Goal: Information Seeking & Learning: Compare options

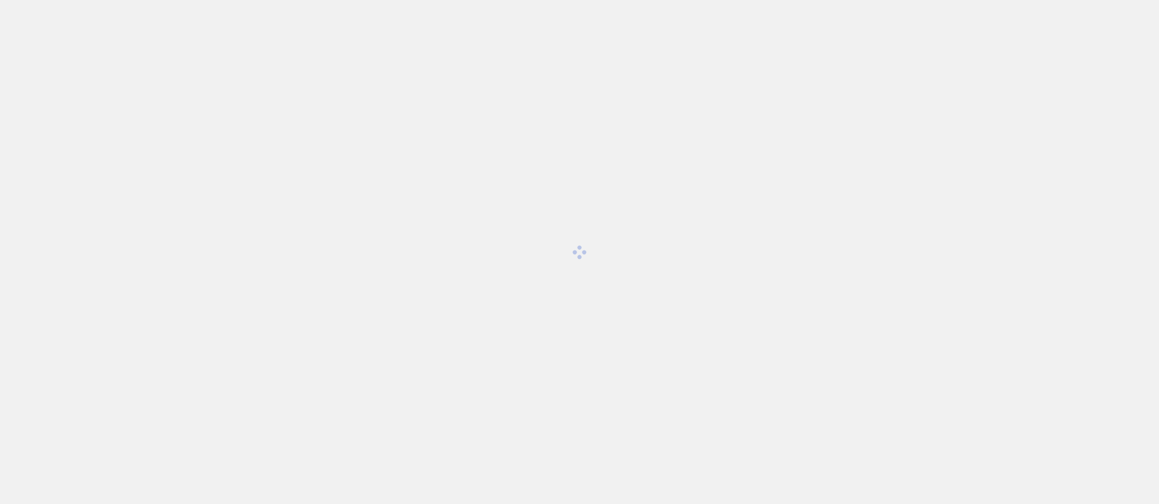
scroll to position [2982, 0]
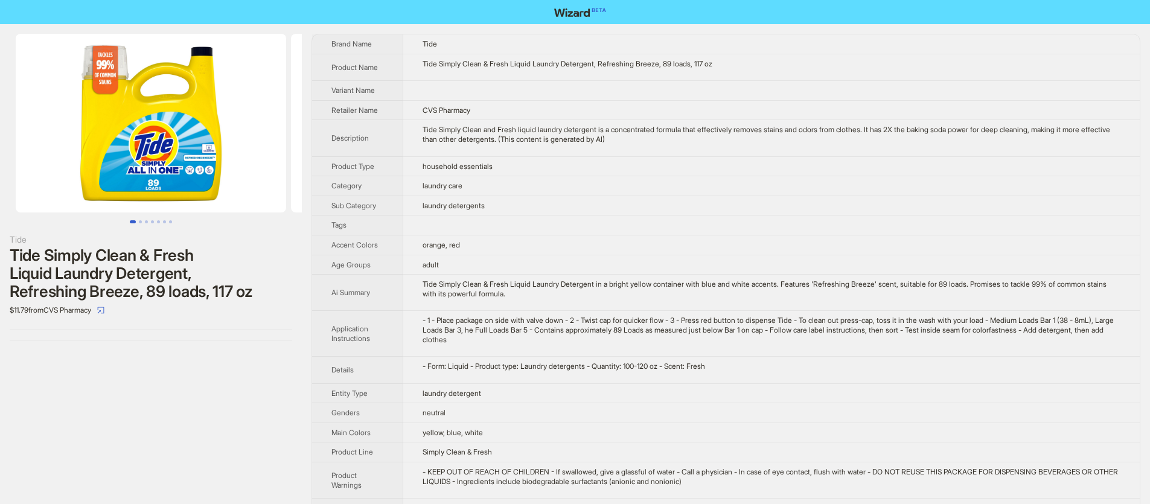
scroll to position [2982, 0]
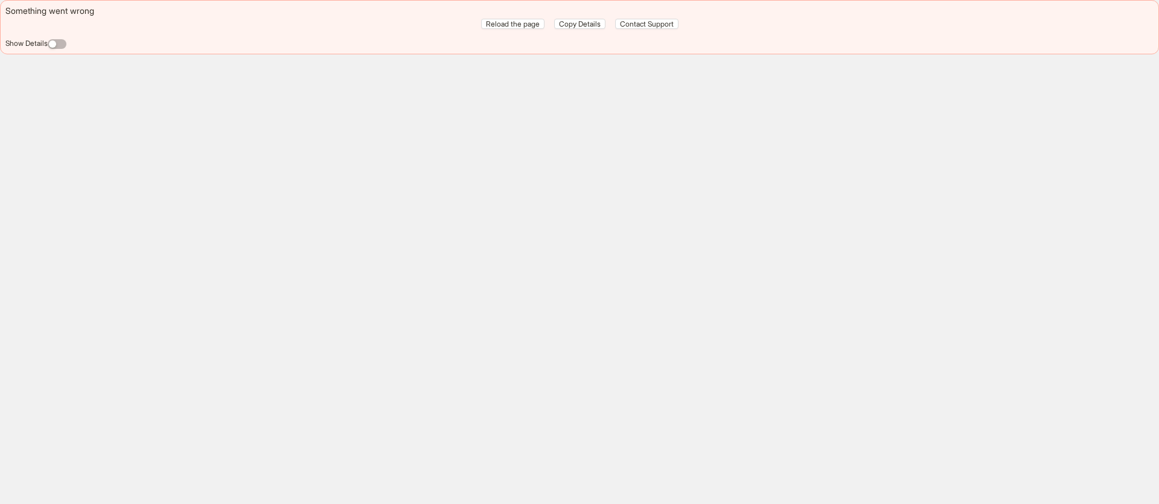
scroll to position [2982, 0]
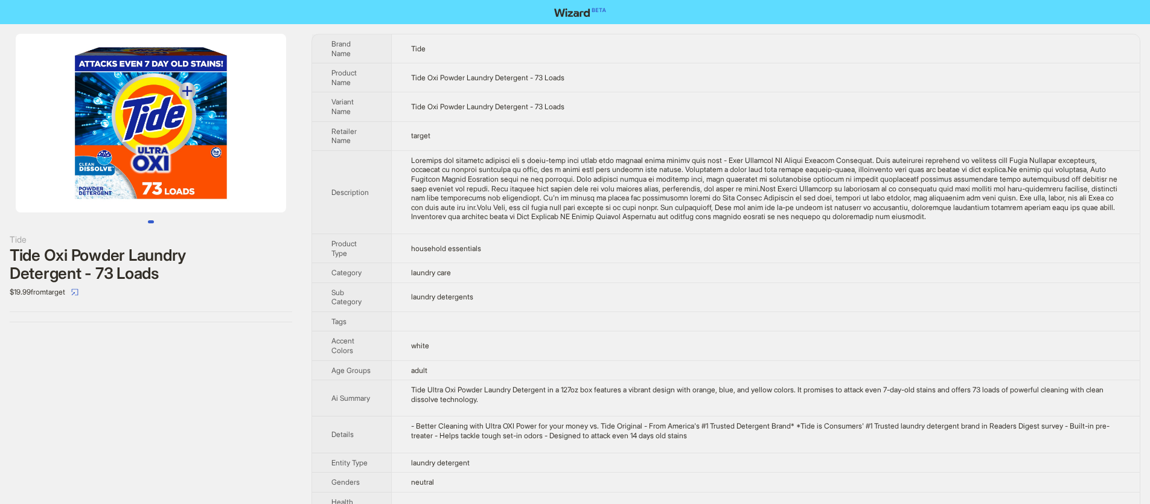
scroll to position [2982, 0]
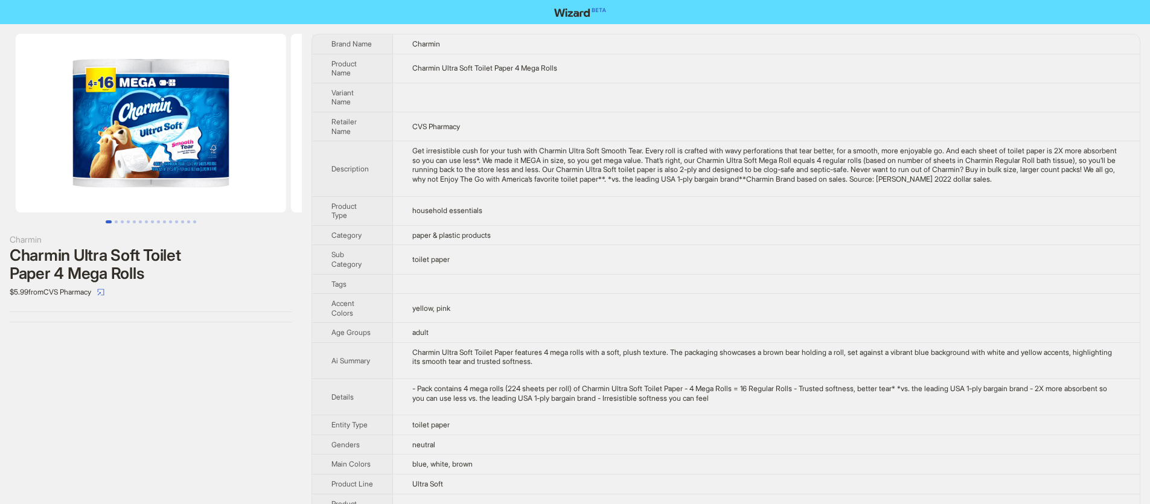
scroll to position [2982, 0]
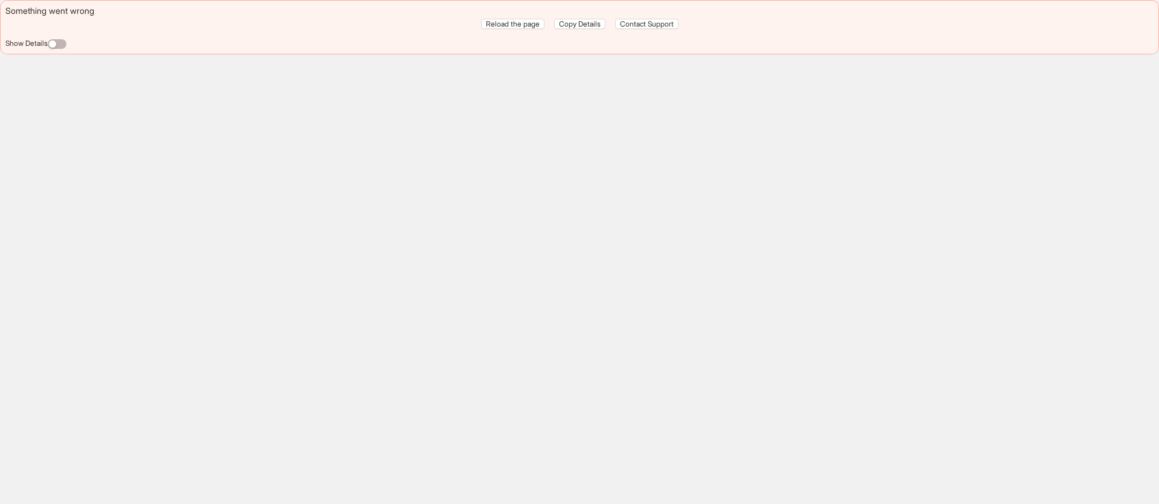
scroll to position [2982, 0]
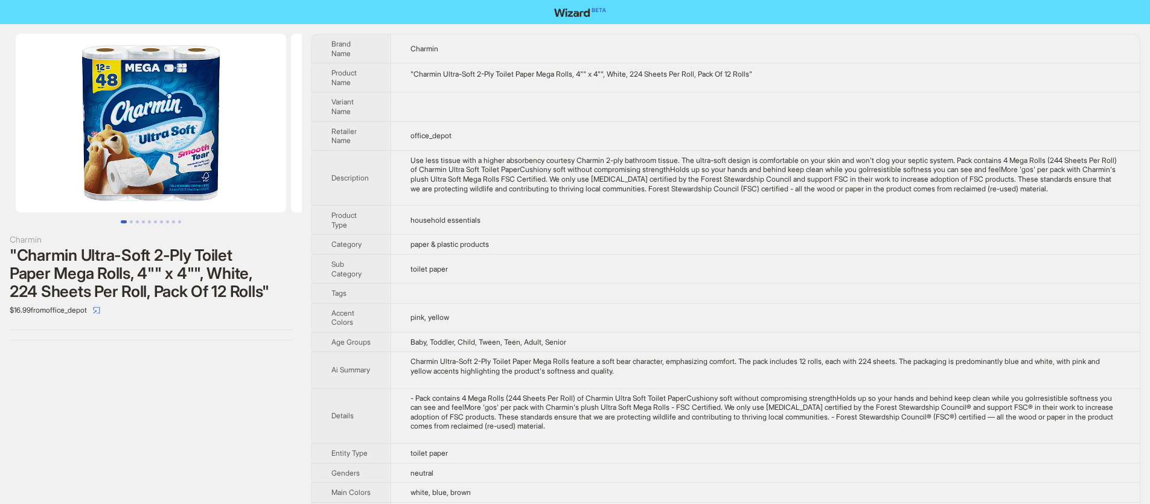
scroll to position [2982, 0]
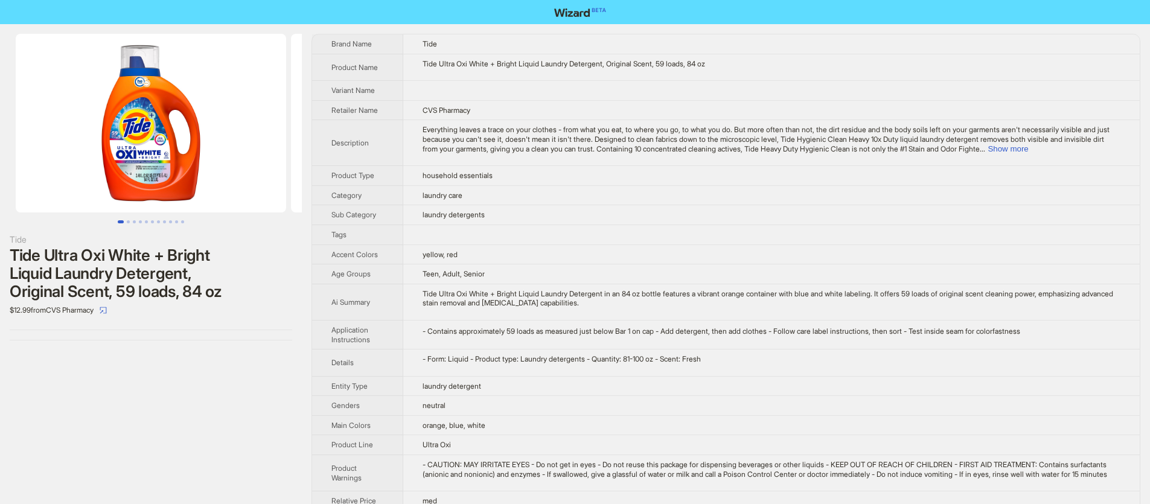
scroll to position [2982, 0]
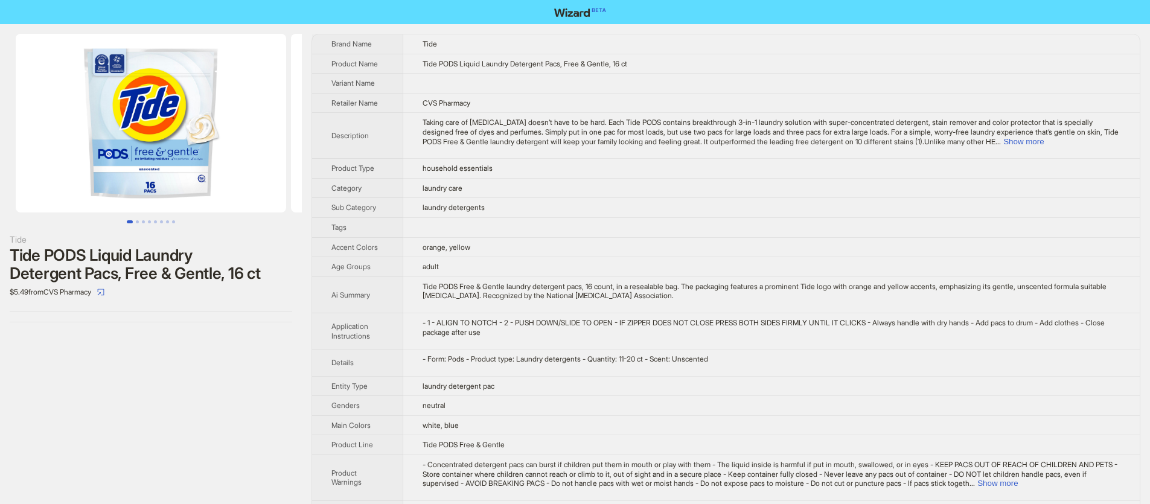
scroll to position [2982, 0]
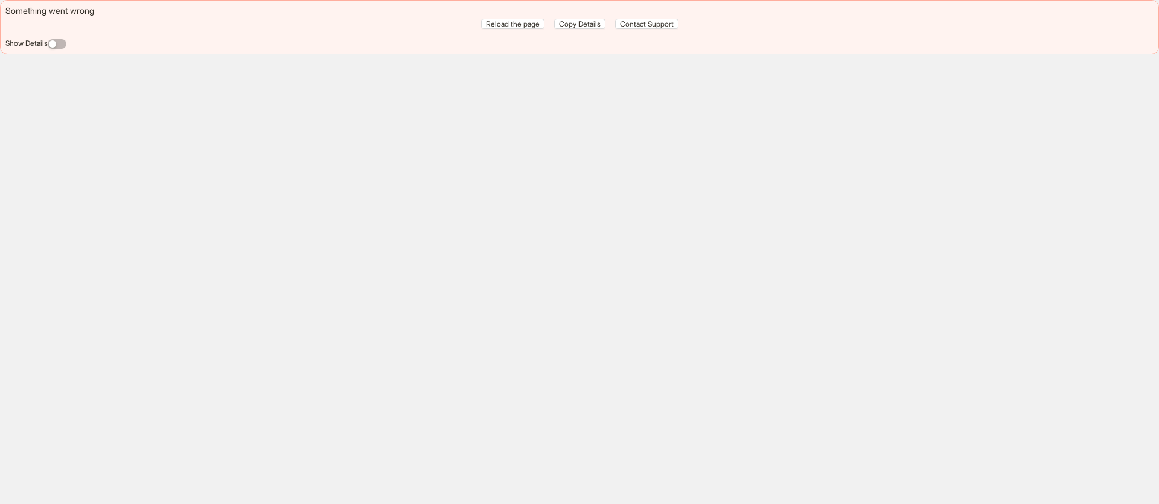
scroll to position [2982, 0]
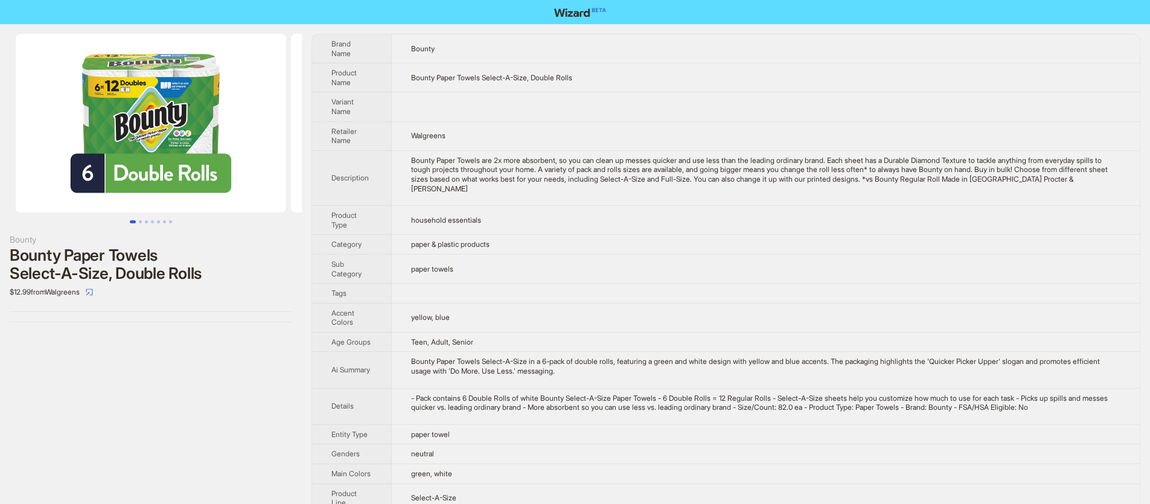
scroll to position [2982, 0]
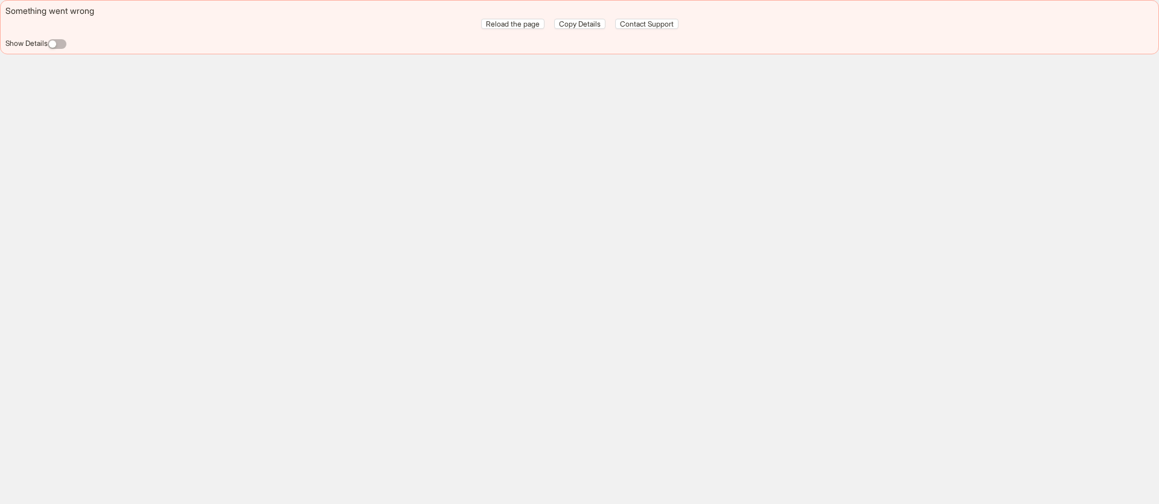
scroll to position [2982, 0]
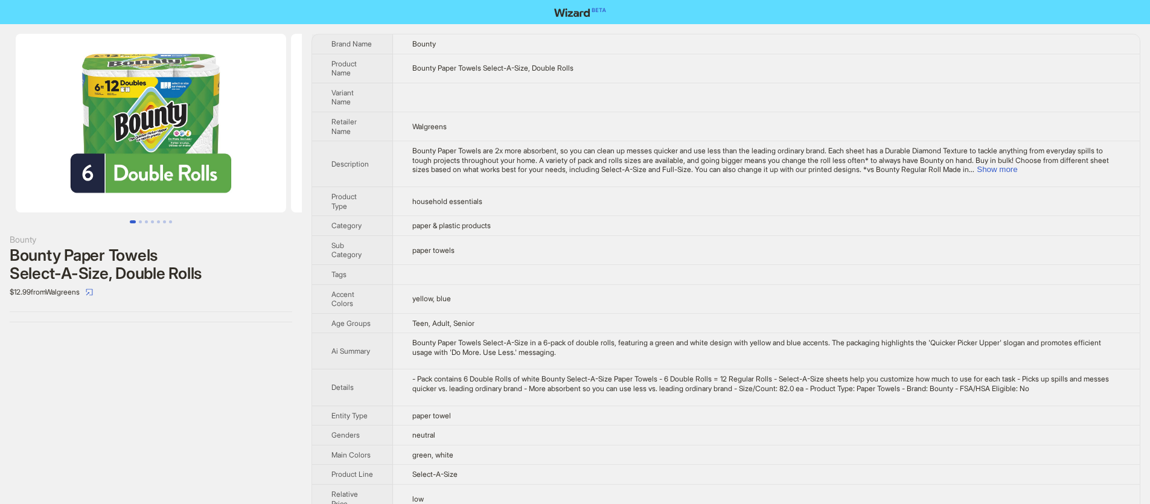
scroll to position [2982, 0]
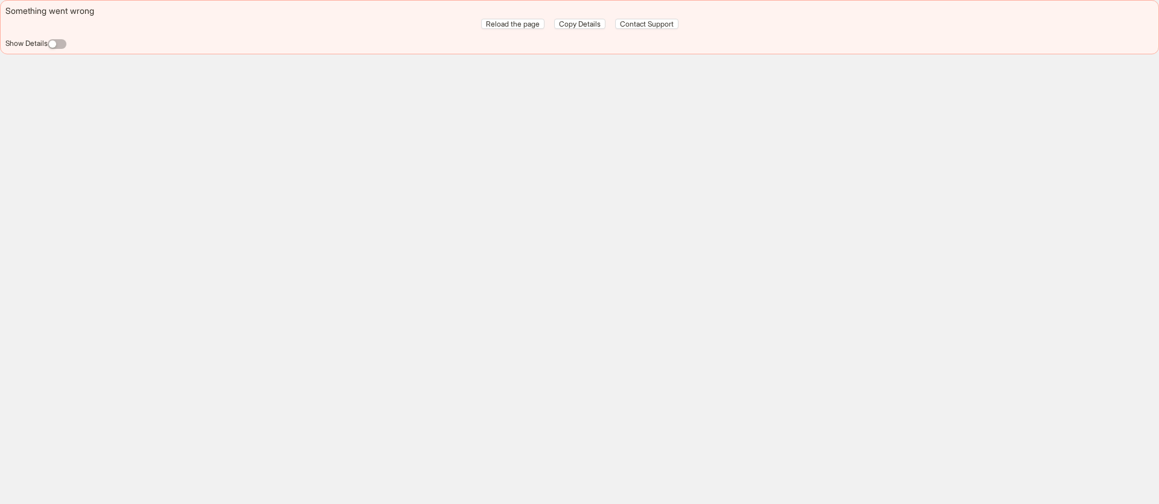
scroll to position [2982, 0]
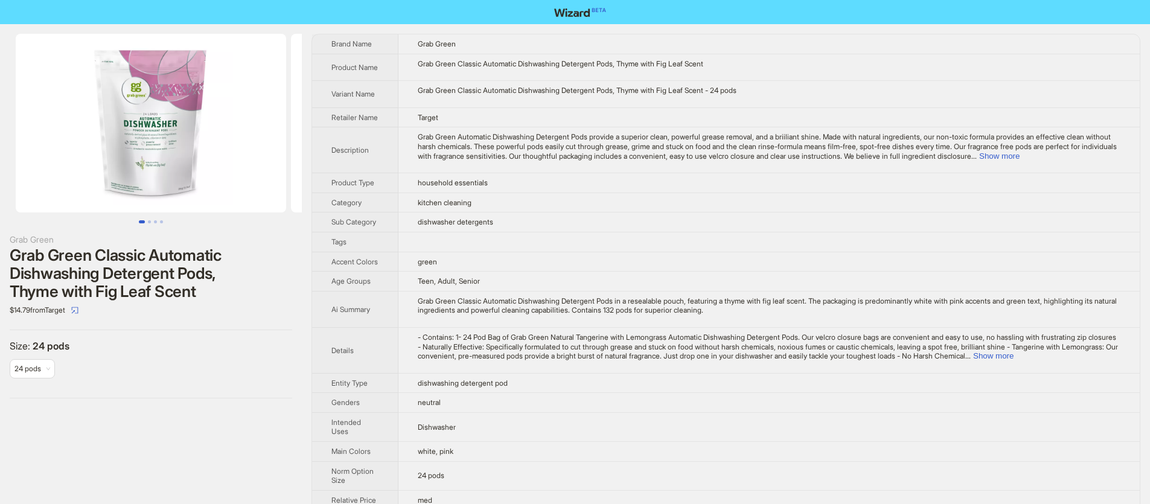
scroll to position [2982, 0]
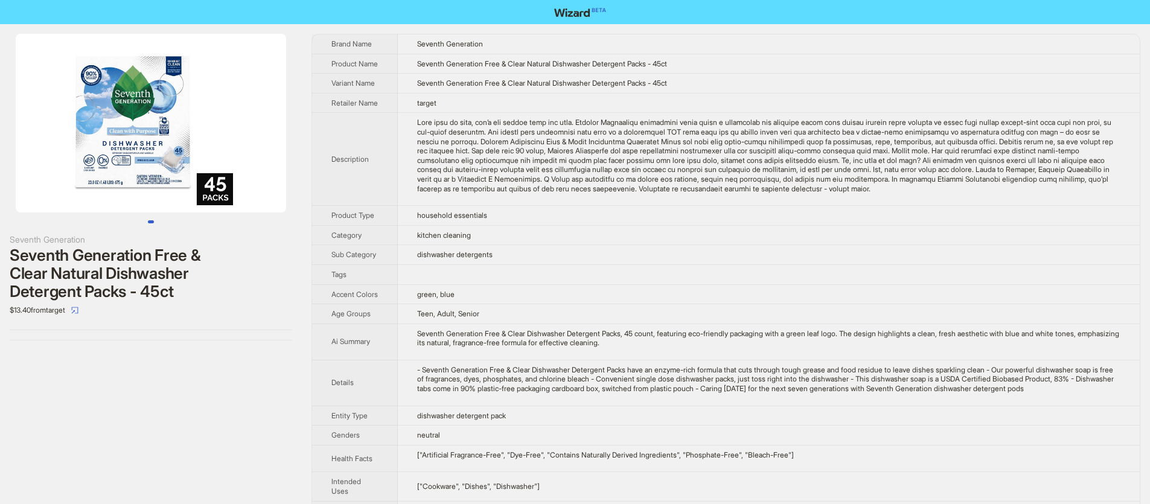
scroll to position [2982, 0]
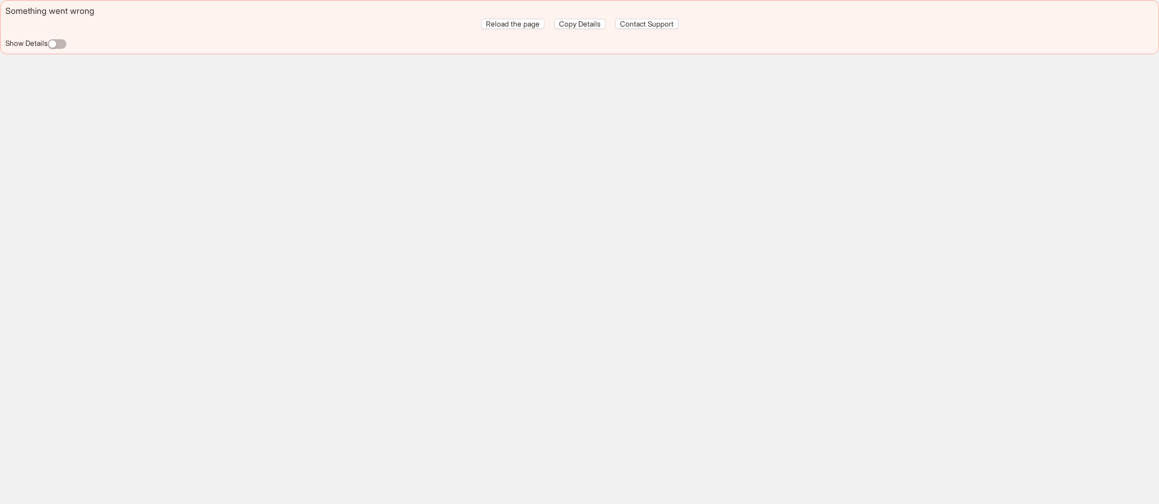
scroll to position [2982, 0]
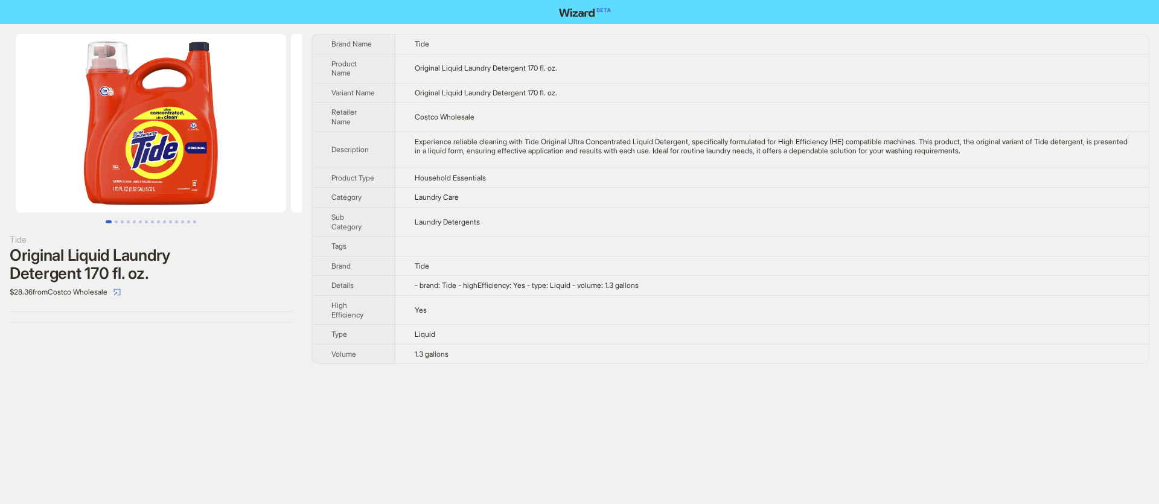
scroll to position [2982, 0]
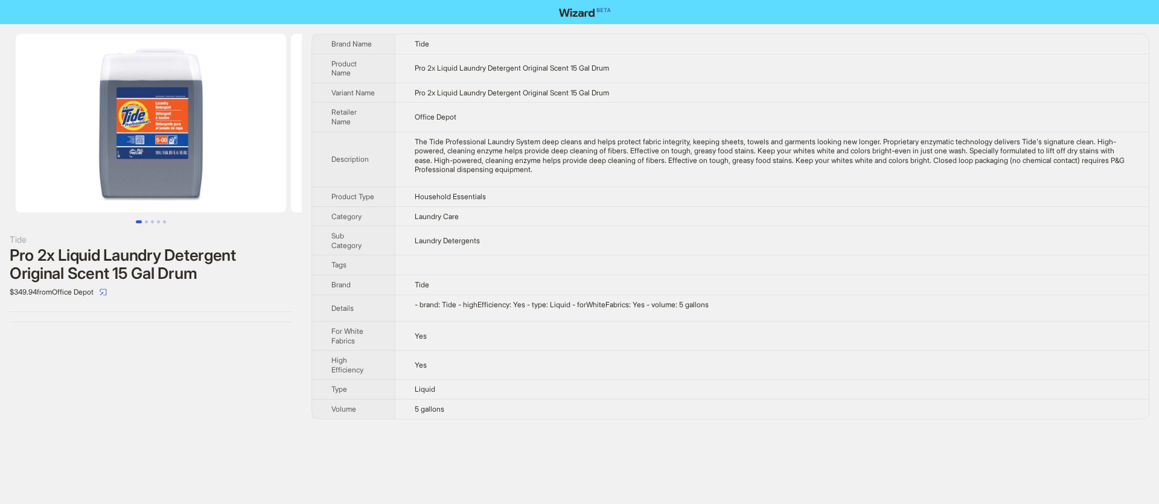
scroll to position [2982, 0]
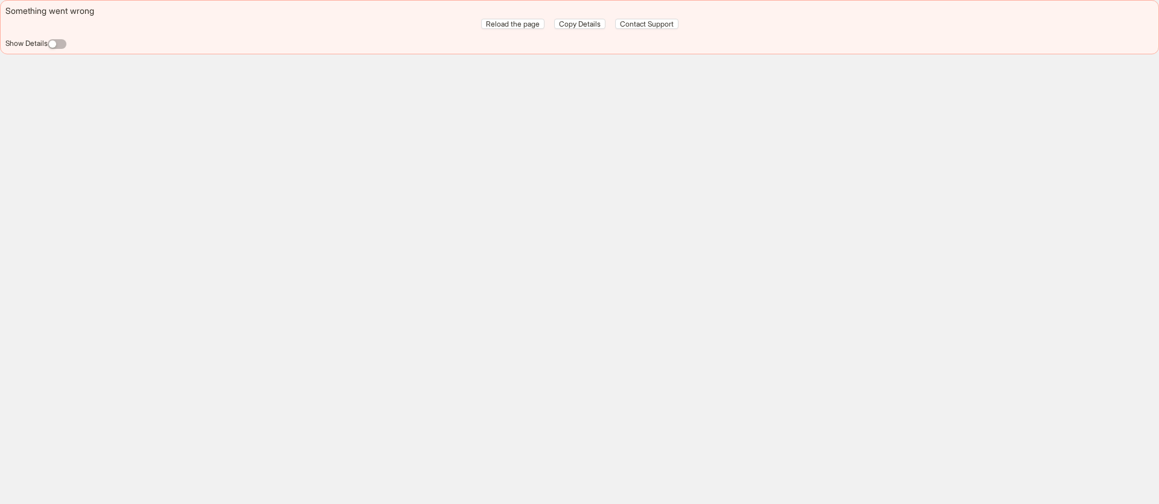
scroll to position [2982, 0]
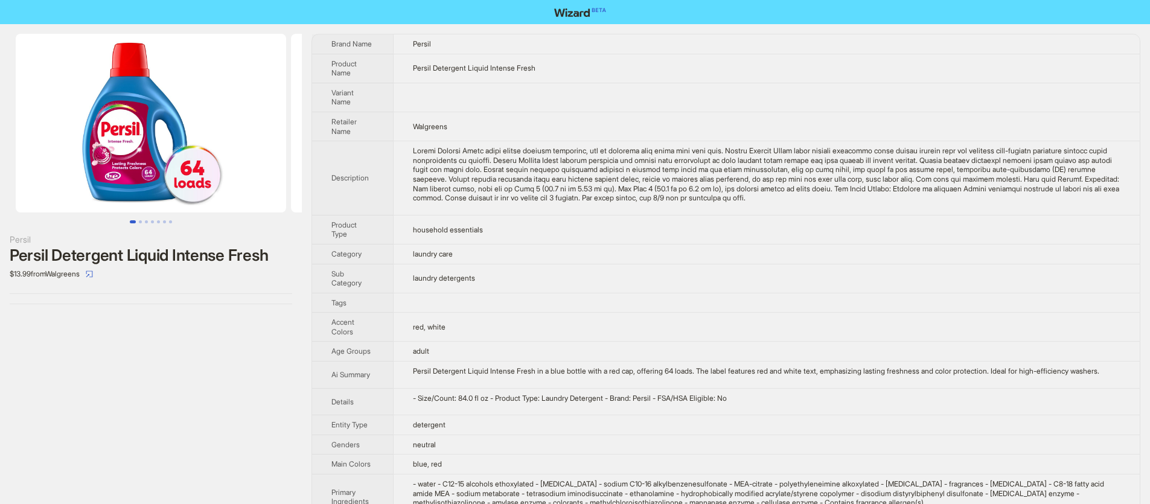
scroll to position [2982, 0]
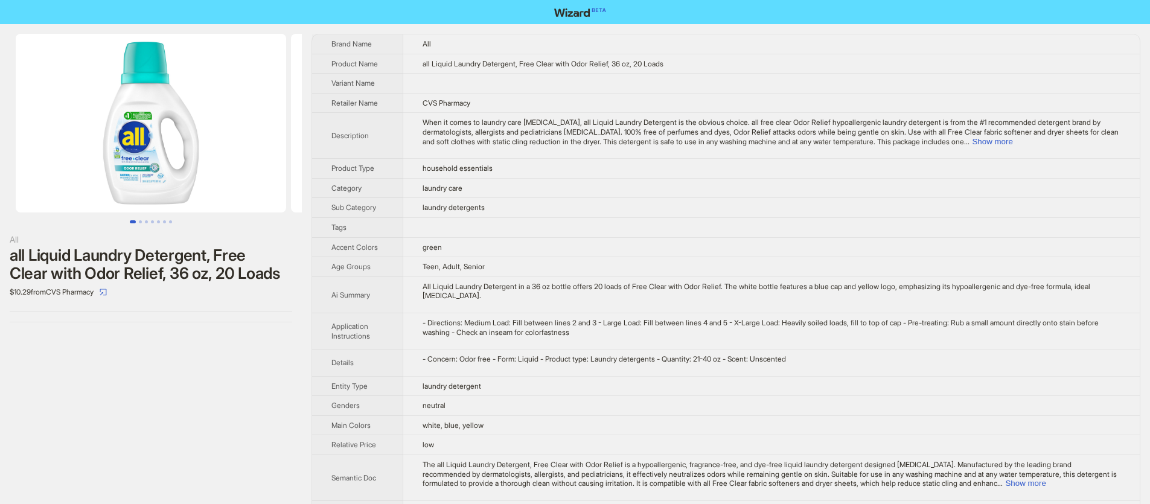
scroll to position [2982, 0]
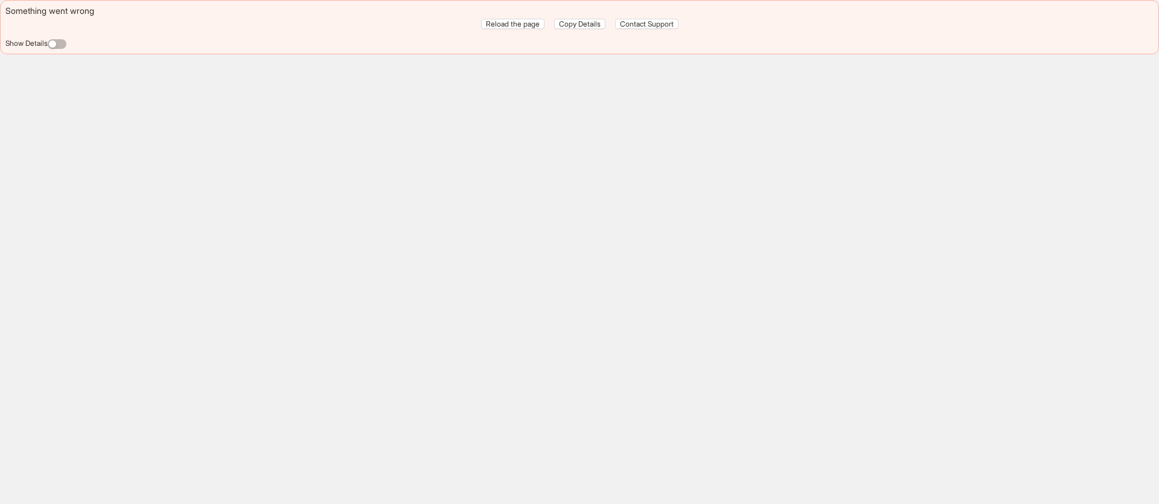
scroll to position [2982, 0]
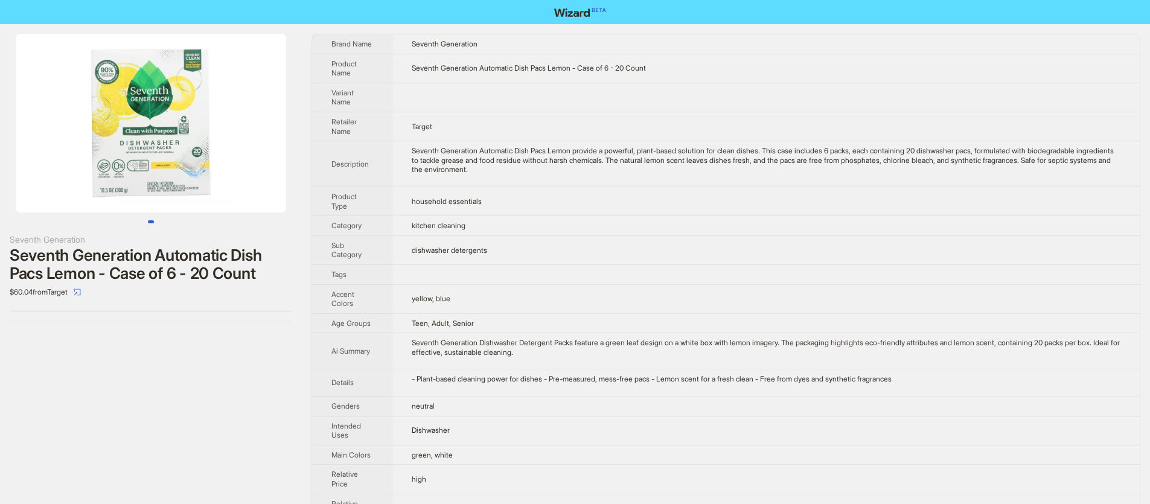
scroll to position [2982, 0]
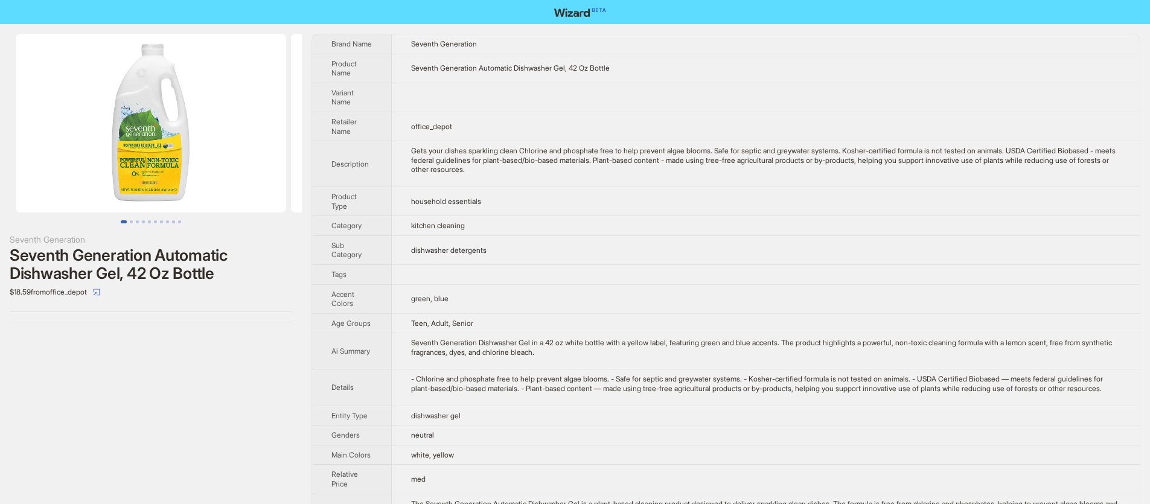
scroll to position [2982, 0]
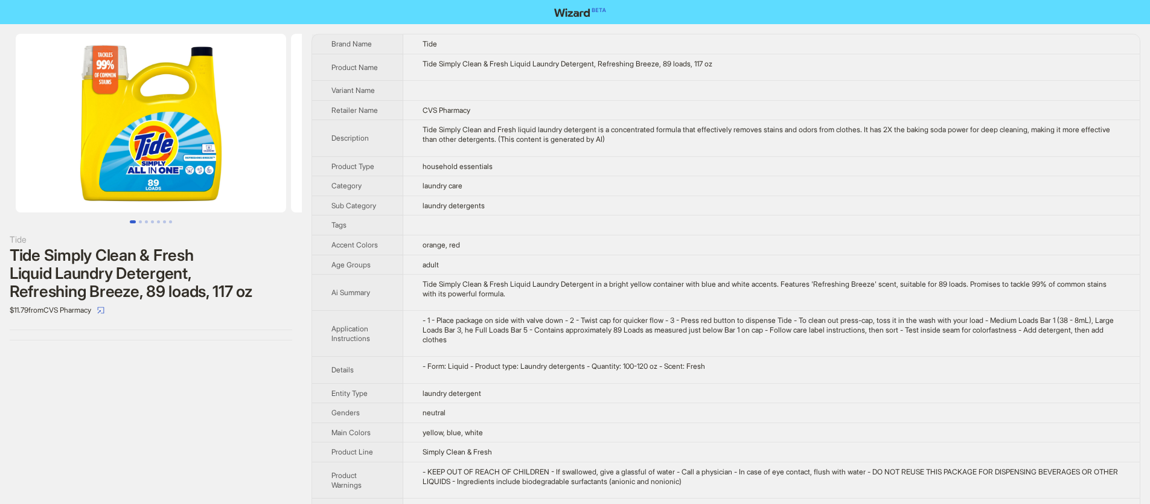
scroll to position [2982, 0]
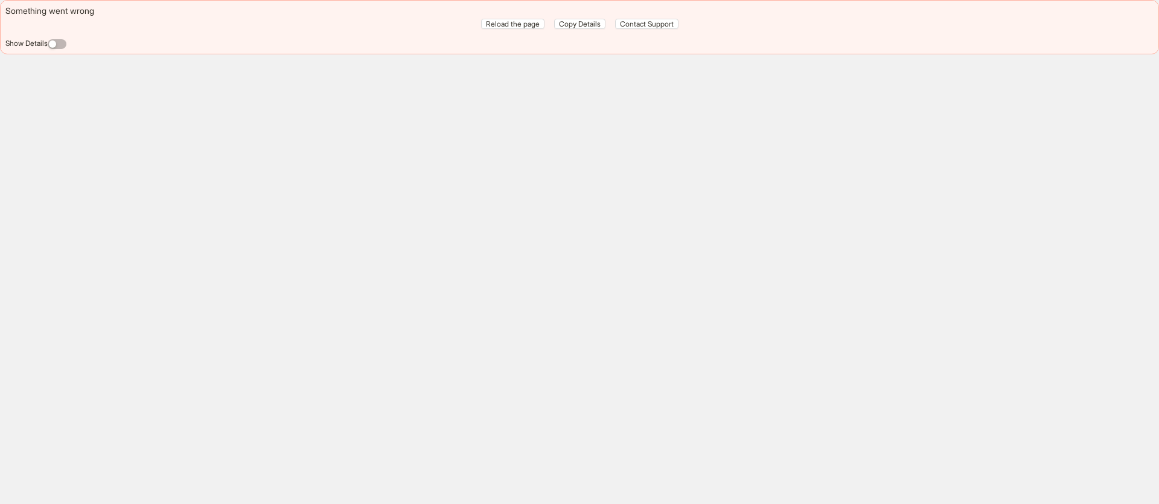
scroll to position [2982, 0]
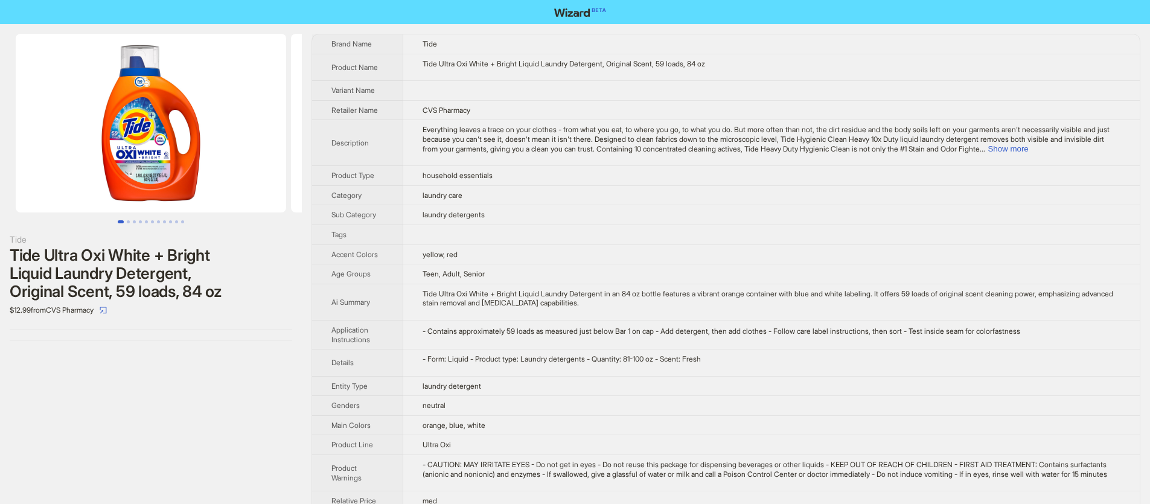
scroll to position [2982, 0]
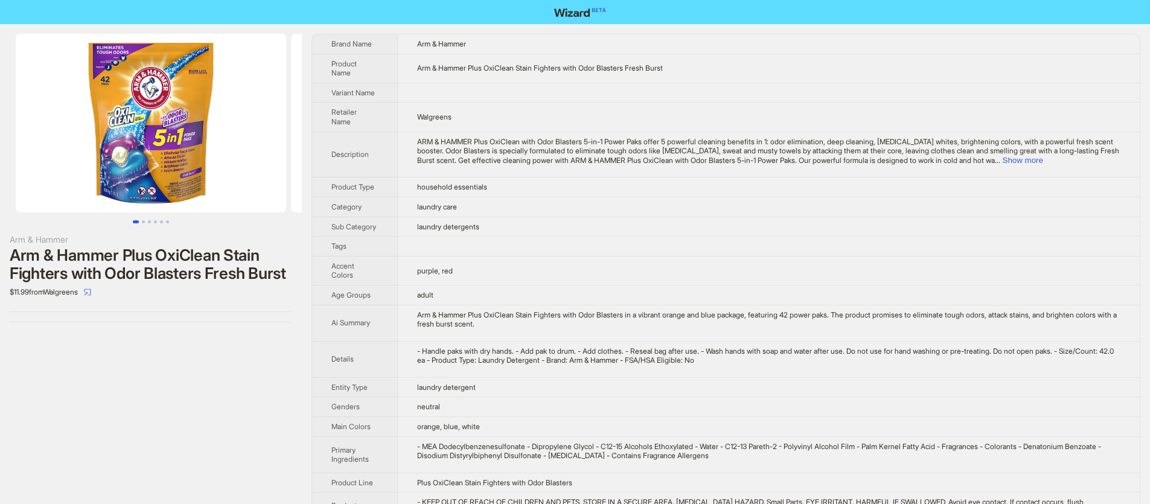
scroll to position [2982, 0]
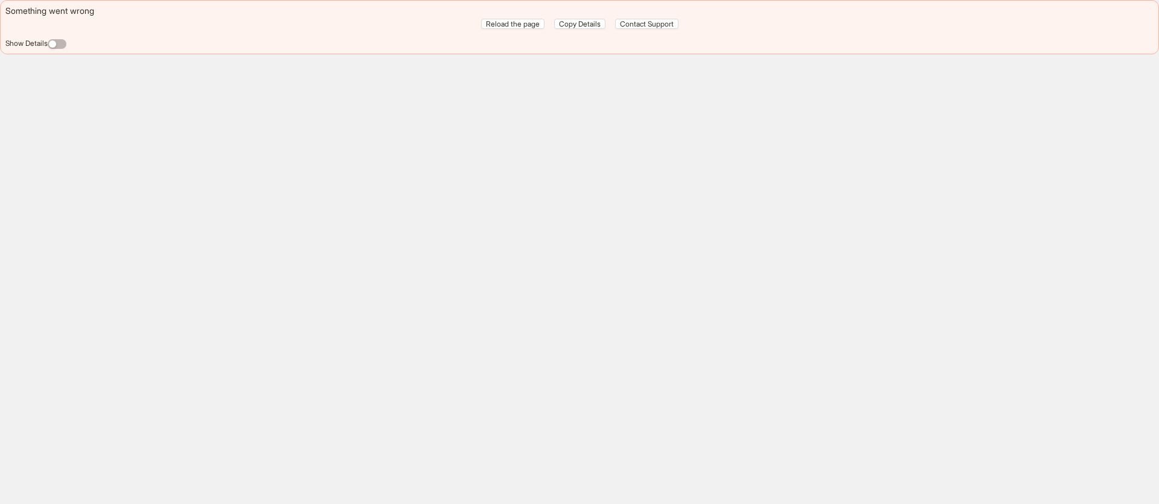
scroll to position [2982, 0]
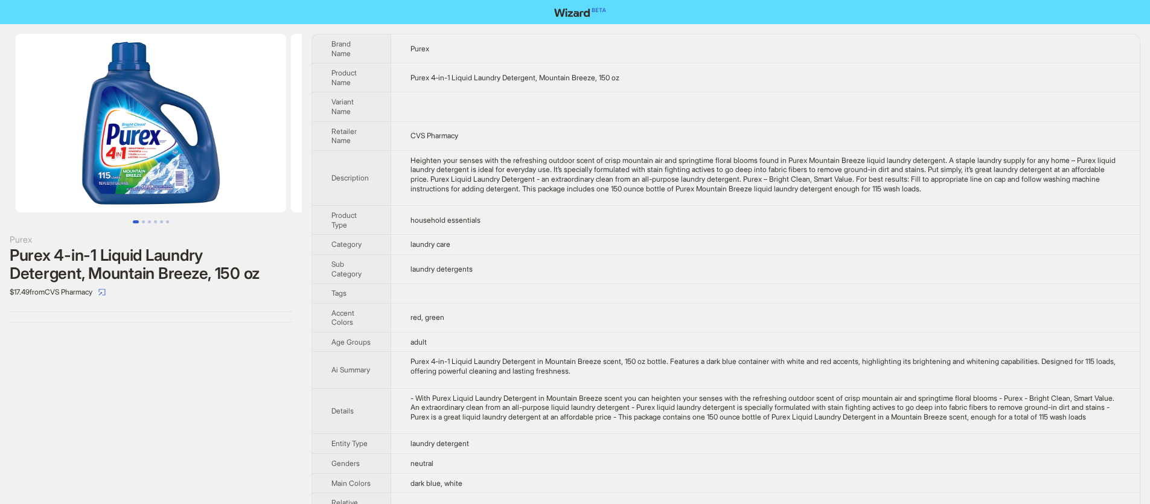
scroll to position [2982, 0]
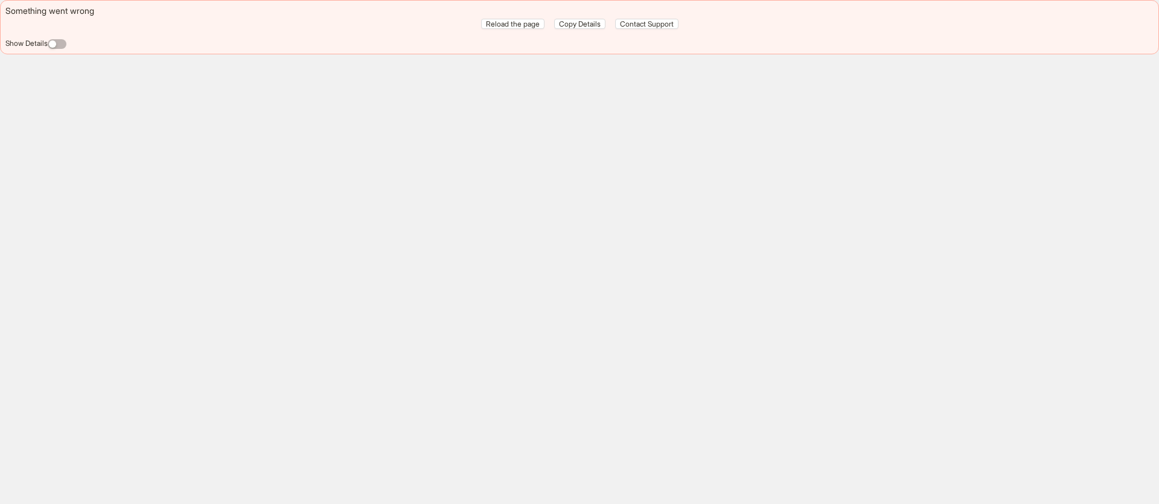
scroll to position [2982, 0]
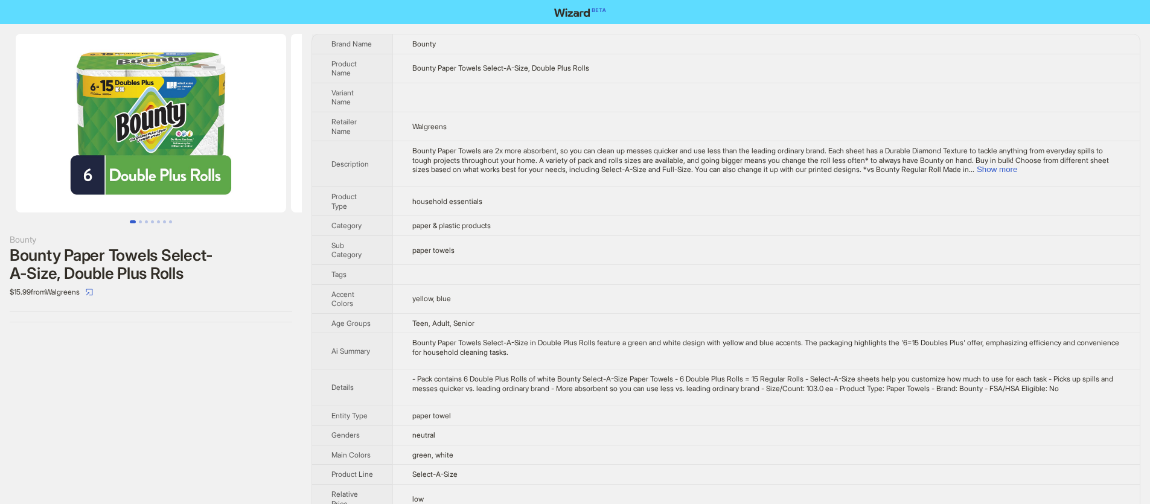
scroll to position [2982, 0]
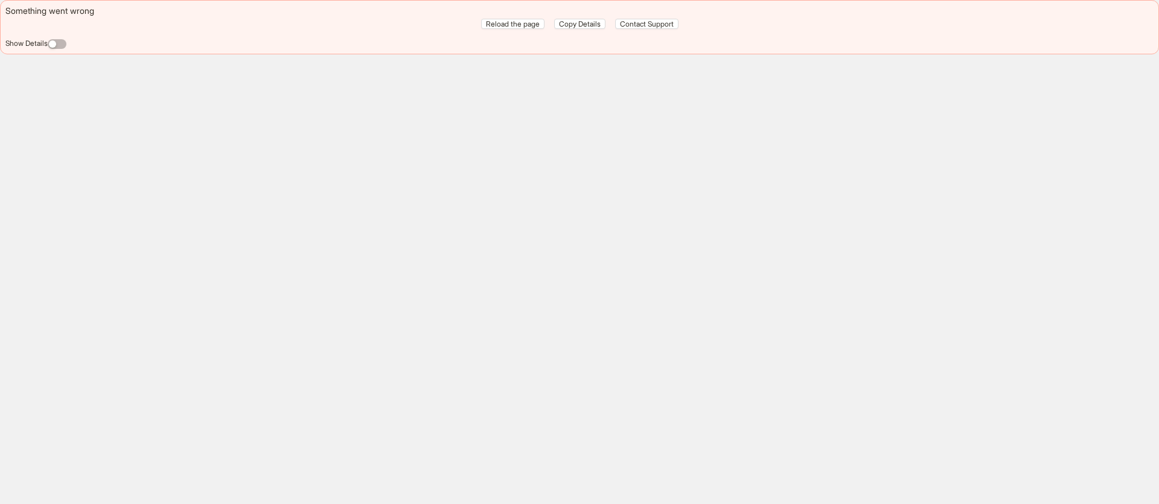
scroll to position [2982, 0]
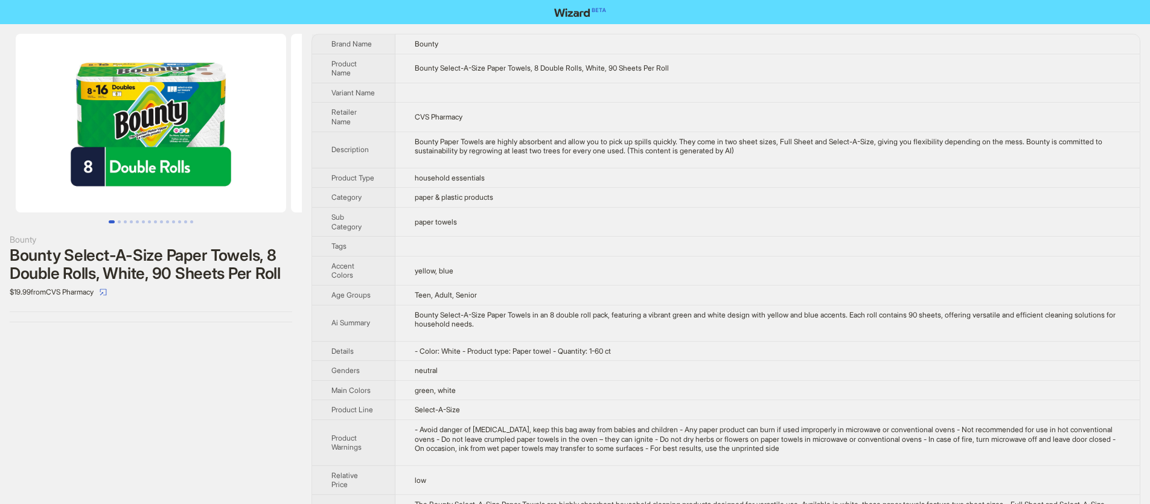
scroll to position [2982, 0]
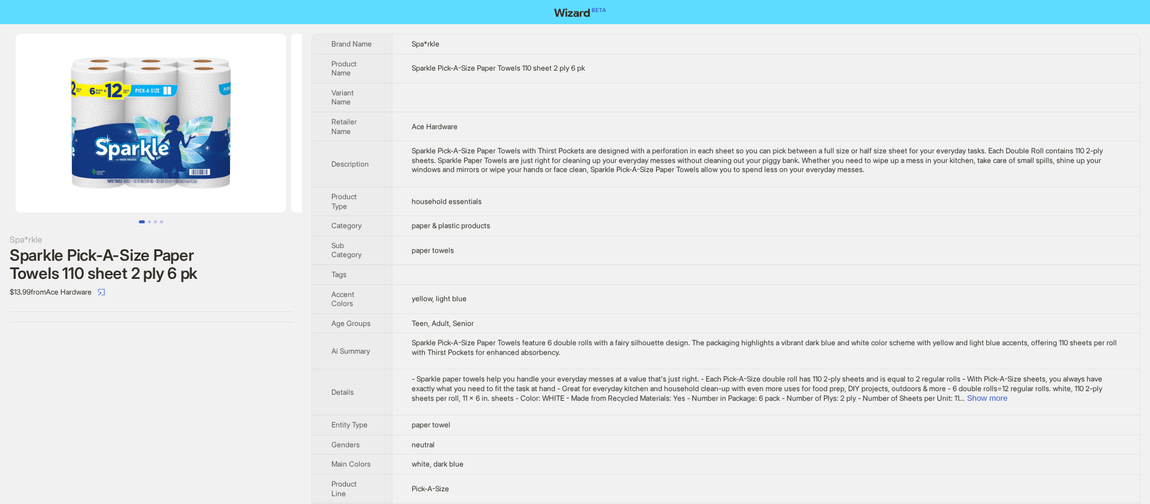
scroll to position [2982, 0]
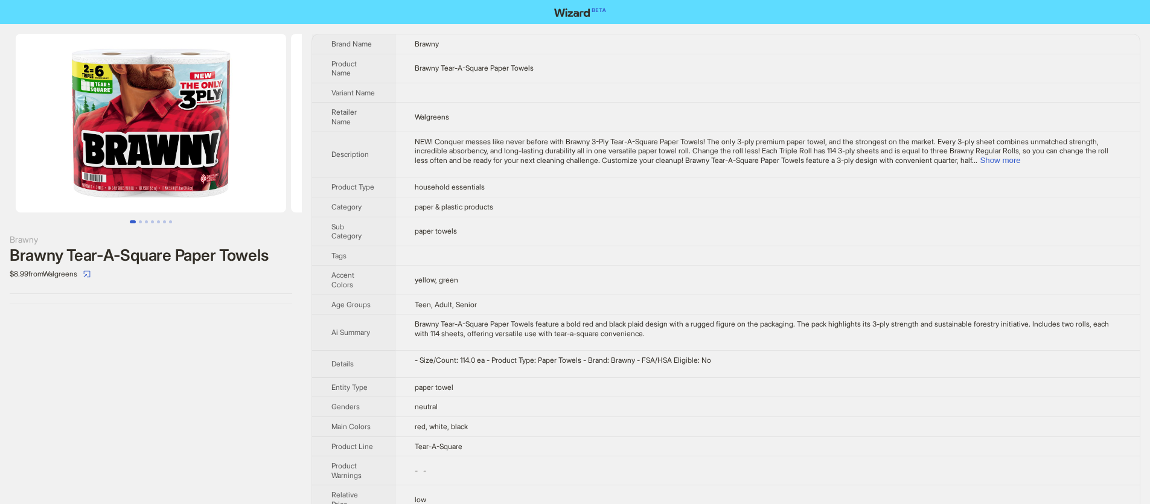
scroll to position [2982, 0]
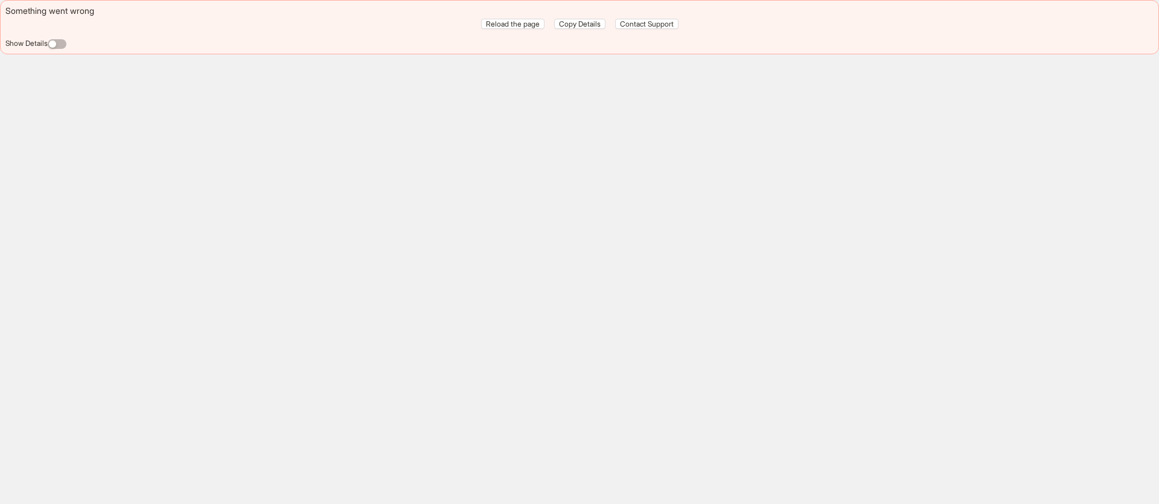
scroll to position [2982, 0]
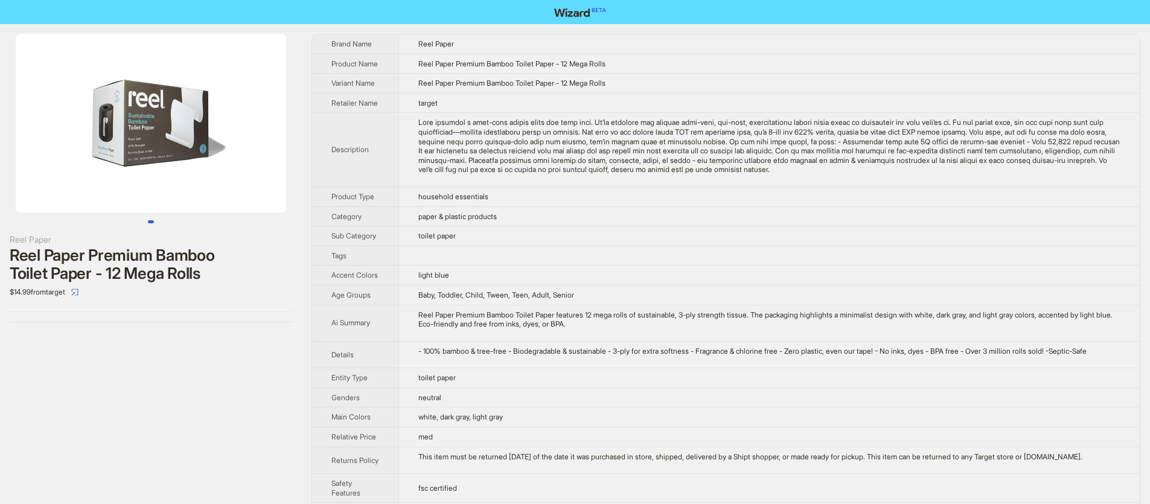
scroll to position [2982, 0]
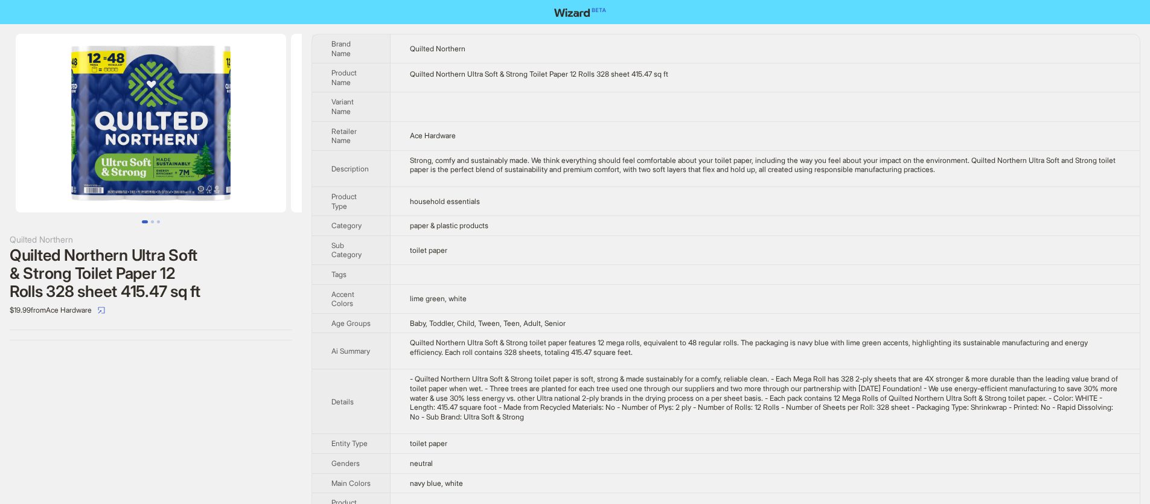
scroll to position [2982, 0]
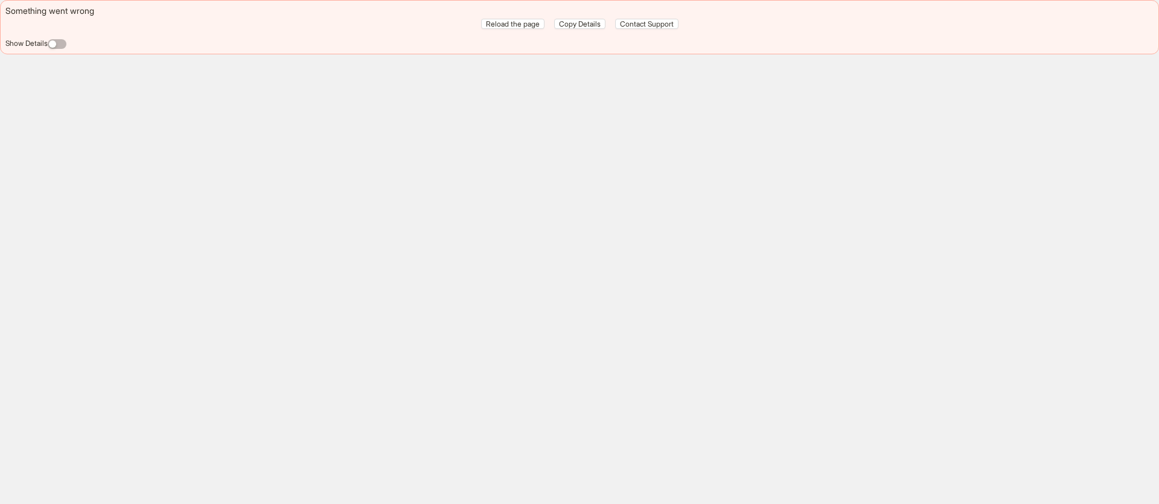
scroll to position [2982, 0]
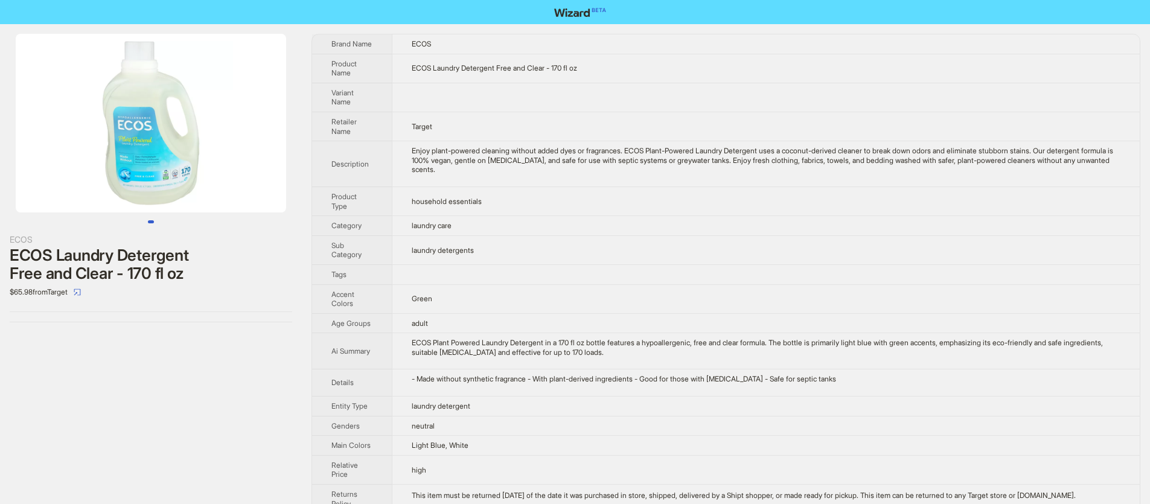
scroll to position [2982, 0]
click at [168, 188] on img at bounding box center [151, 123] width 271 height 179
click at [132, 162] on img at bounding box center [151, 123] width 271 height 179
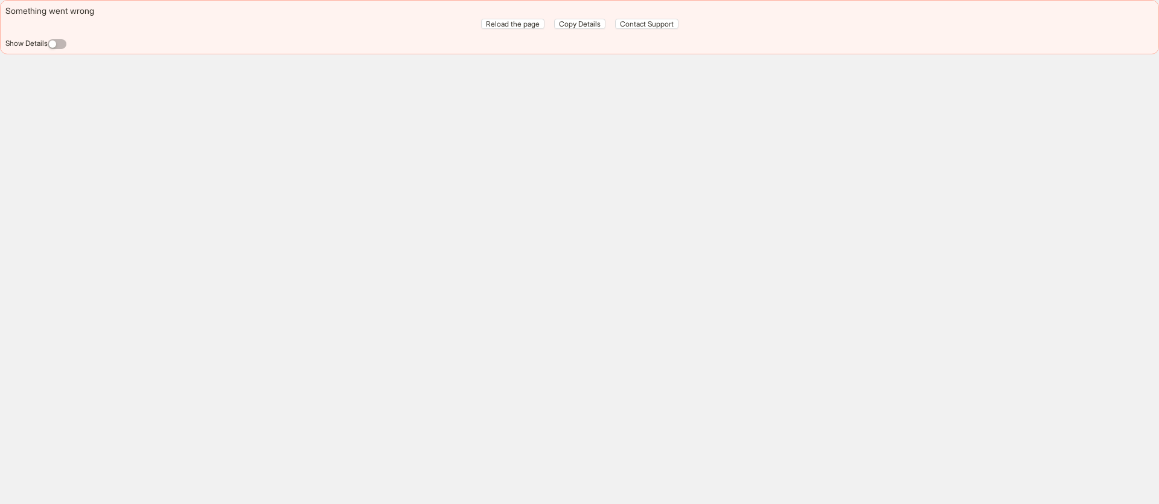
scroll to position [2982, 0]
